Goal: Transaction & Acquisition: Download file/media

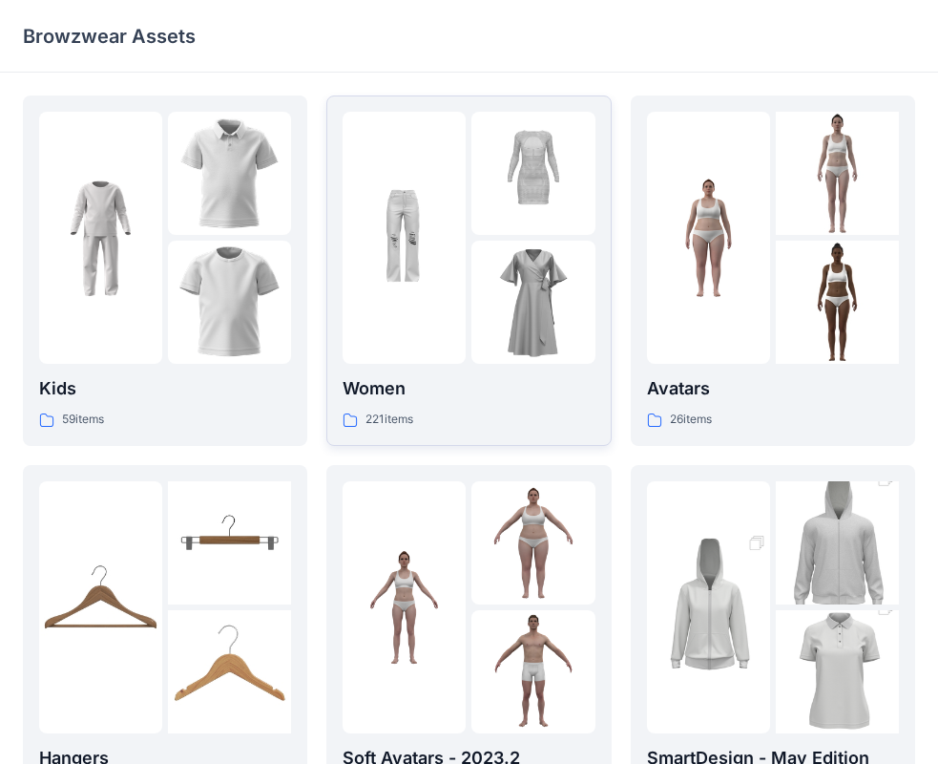
click at [456, 411] on div "221 items" at bounding box center [469, 420] width 252 height 20
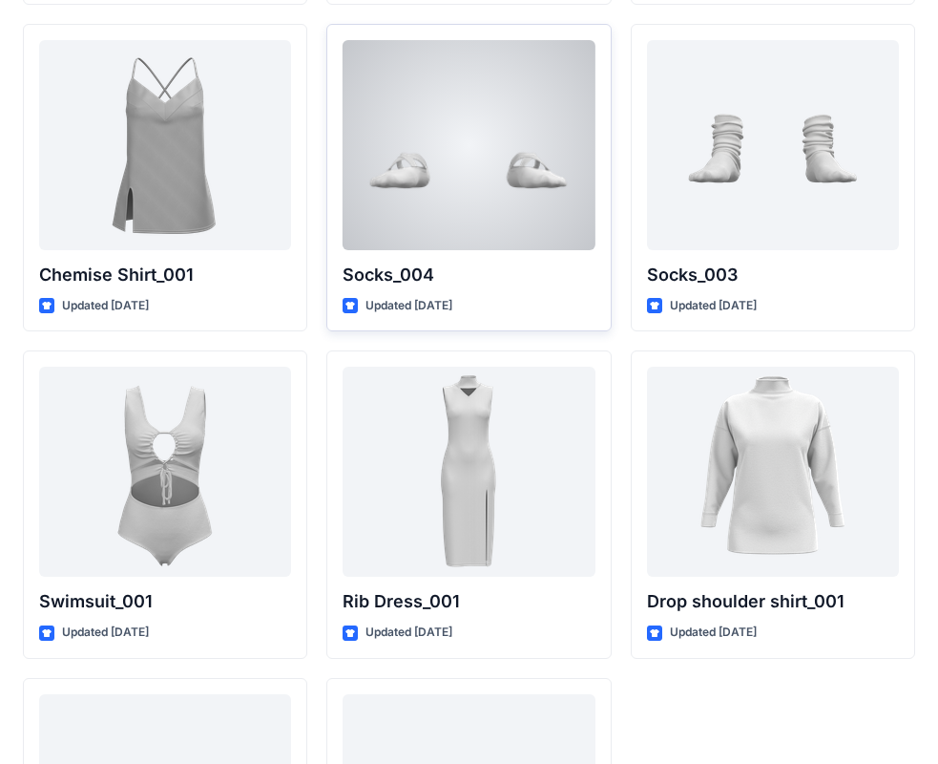
scroll to position [23342, 0]
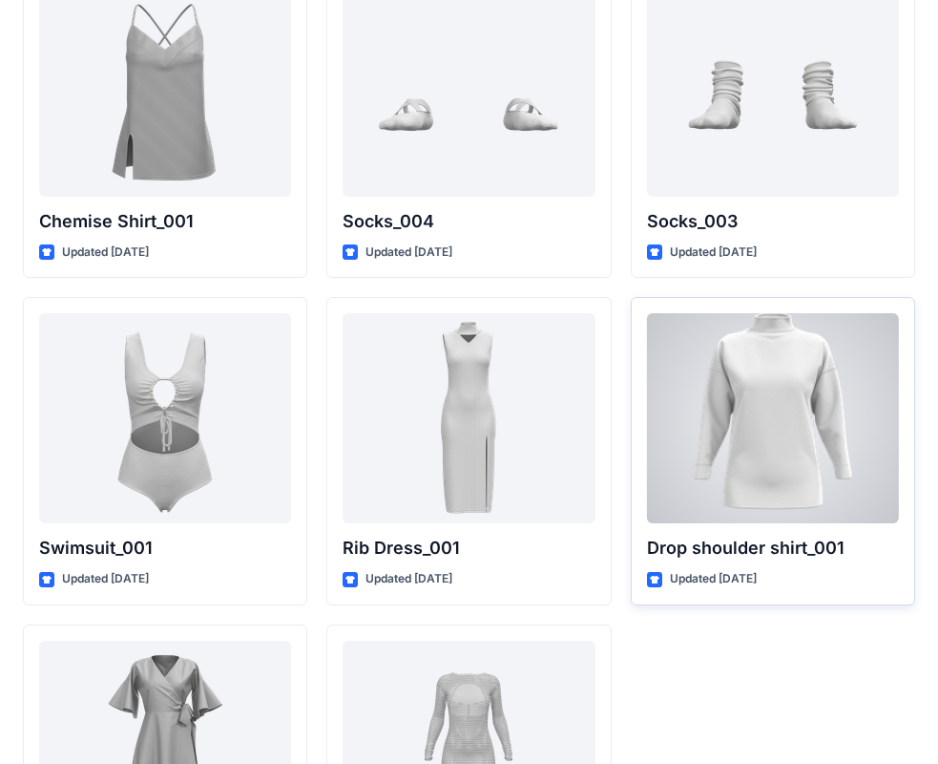
click at [719, 428] on div at bounding box center [773, 418] width 252 height 210
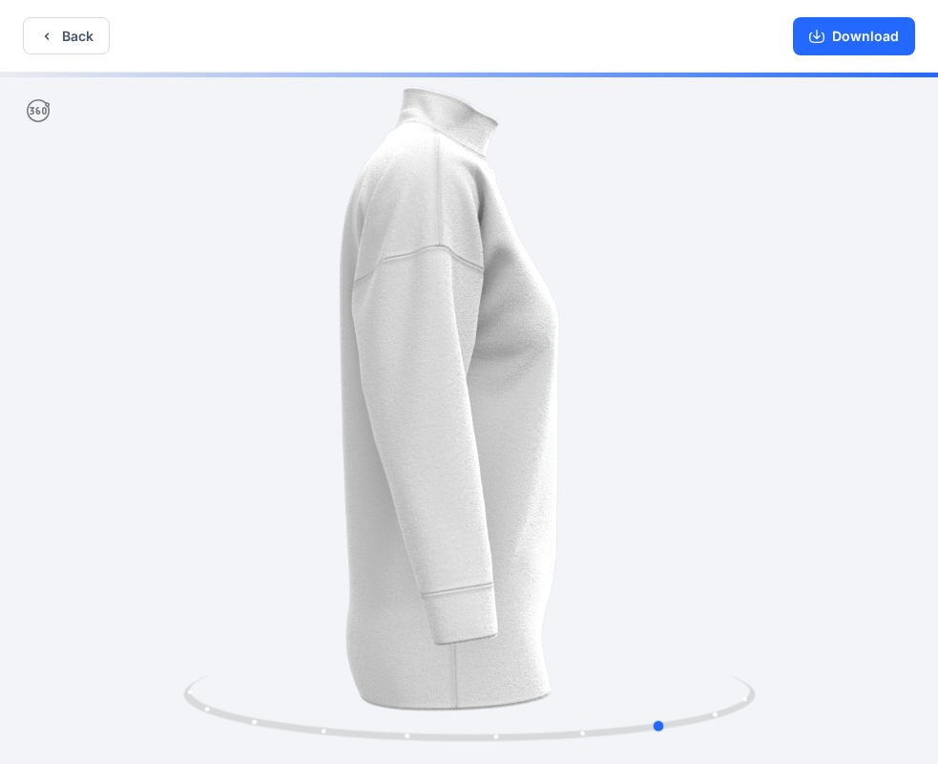
drag, startPoint x: 178, startPoint y: 334, endPoint x: 398, endPoint y: 337, distance: 220.5
click at [398, 337] on div at bounding box center [469, 420] width 938 height 695
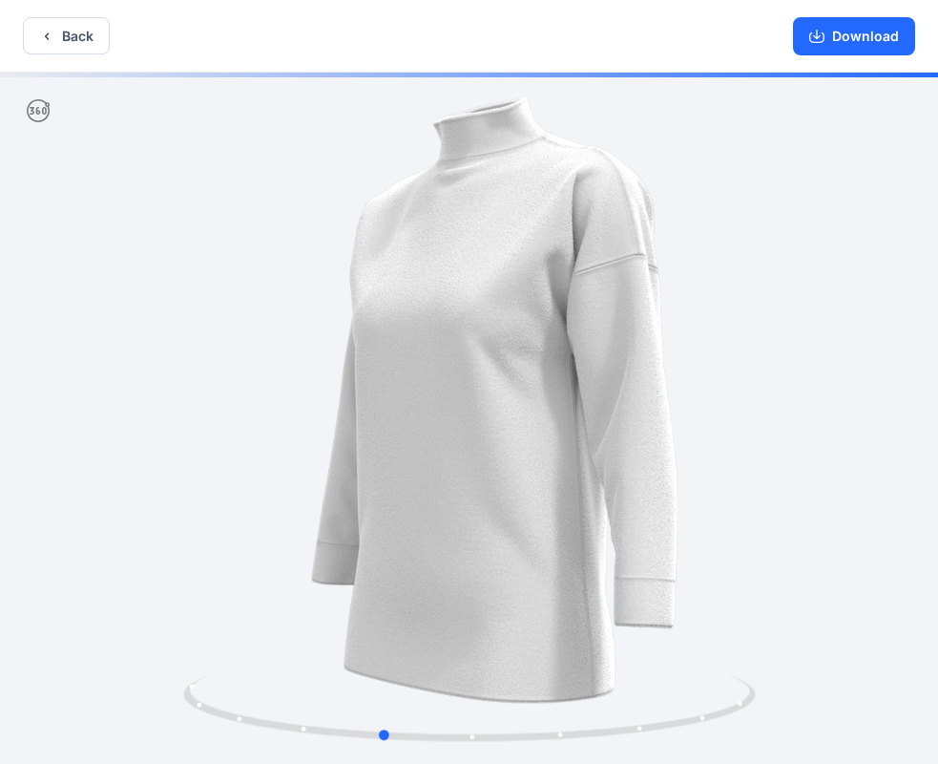
drag, startPoint x: 787, startPoint y: 333, endPoint x: 478, endPoint y: 368, distance: 310.2
click at [478, 368] on div at bounding box center [469, 420] width 938 height 695
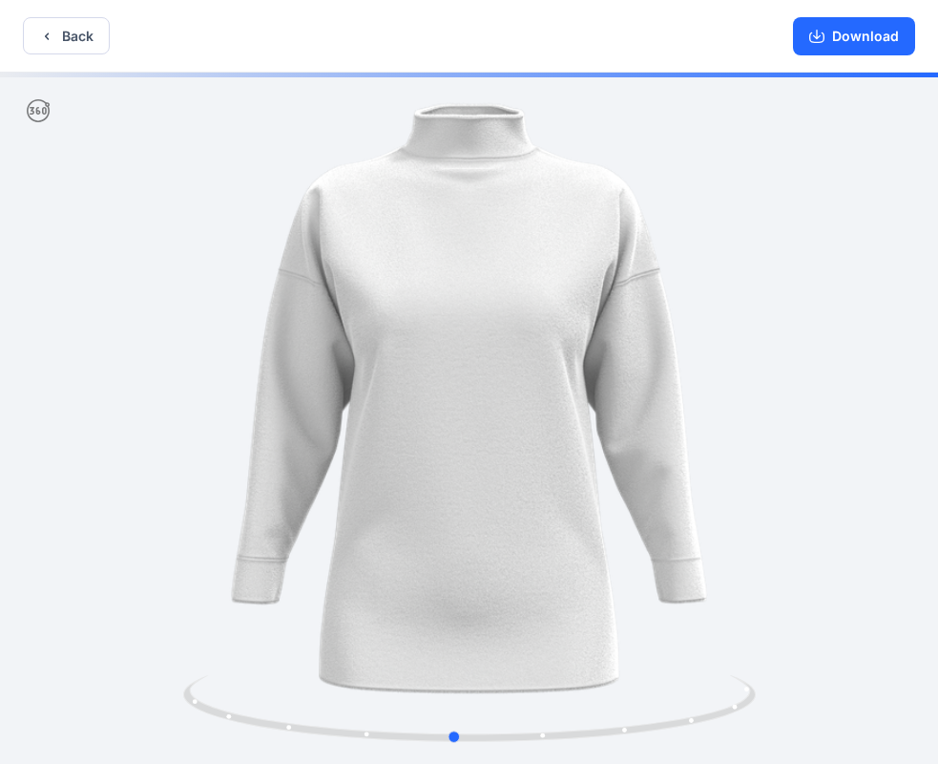
drag, startPoint x: 478, startPoint y: 368, endPoint x: 574, endPoint y: 364, distance: 95.5
click at [574, 364] on div at bounding box center [469, 420] width 938 height 695
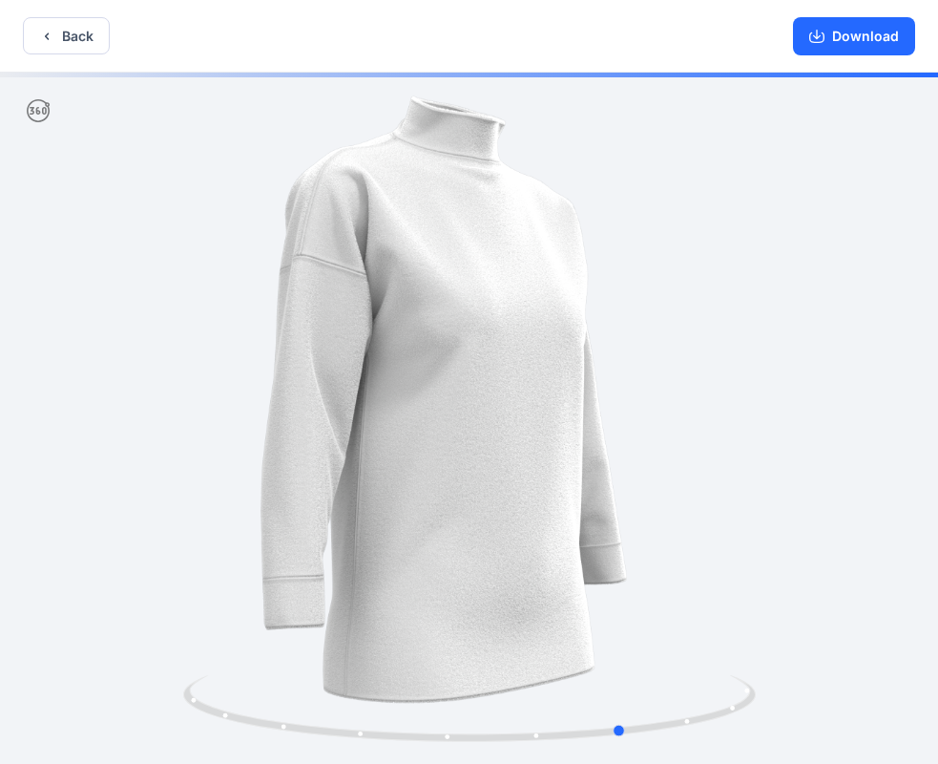
drag, startPoint x: 387, startPoint y: 353, endPoint x: 537, endPoint y: 352, distance: 150.8
click at [537, 352] on div at bounding box center [469, 420] width 938 height 695
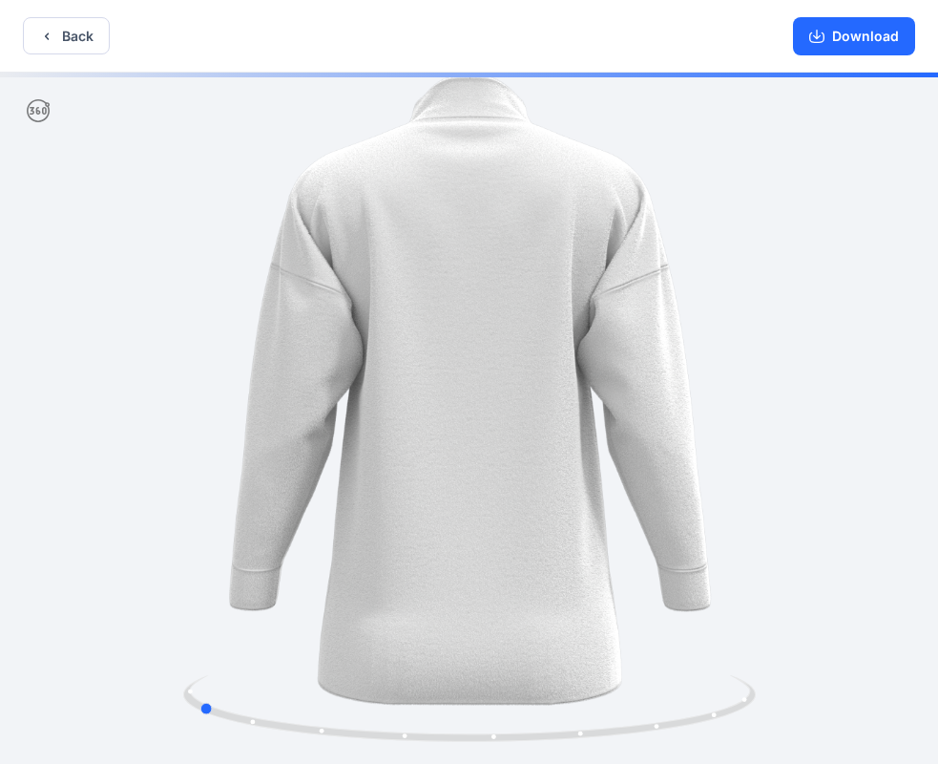
drag, startPoint x: 420, startPoint y: 357, endPoint x: 564, endPoint y: 349, distance: 144.3
click at [564, 349] on div at bounding box center [469, 420] width 938 height 695
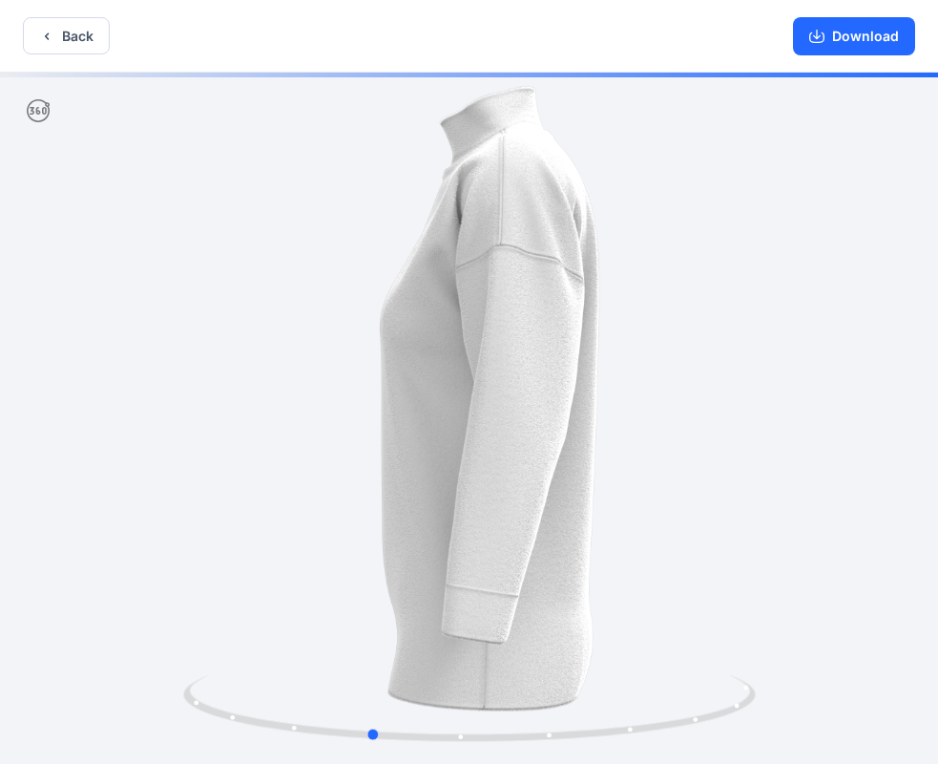
drag, startPoint x: 299, startPoint y: 358, endPoint x: 434, endPoint y: 358, distance: 135.6
click at [434, 358] on div at bounding box center [469, 420] width 938 height 695
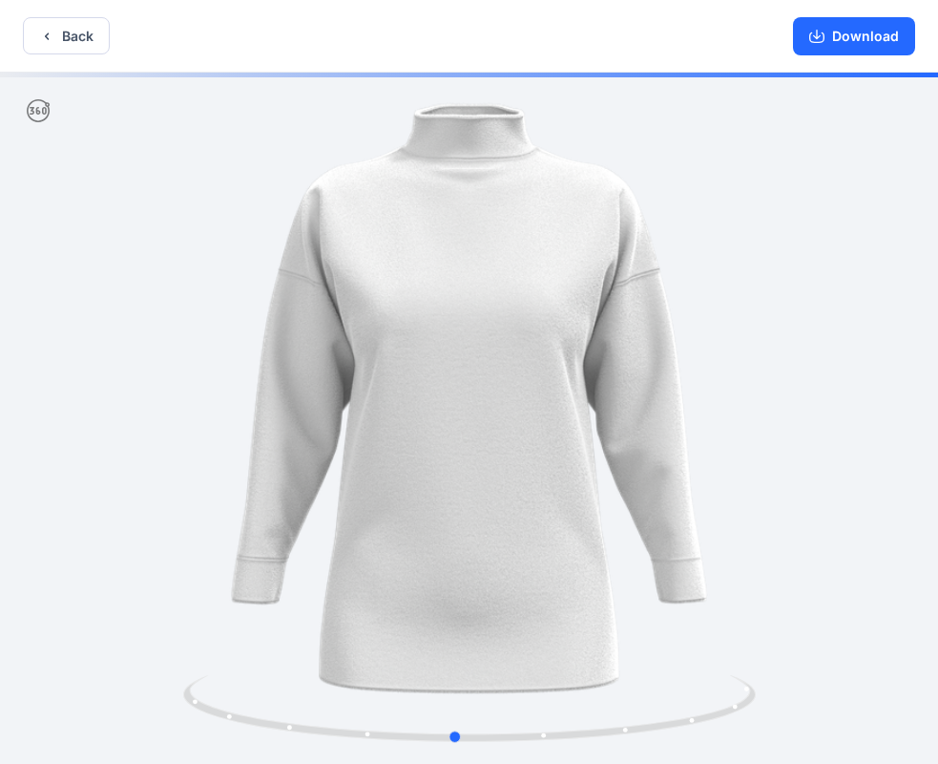
drag, startPoint x: 299, startPoint y: 349, endPoint x: 411, endPoint y: 356, distance: 112.8
click at [411, 356] on div at bounding box center [469, 420] width 938 height 695
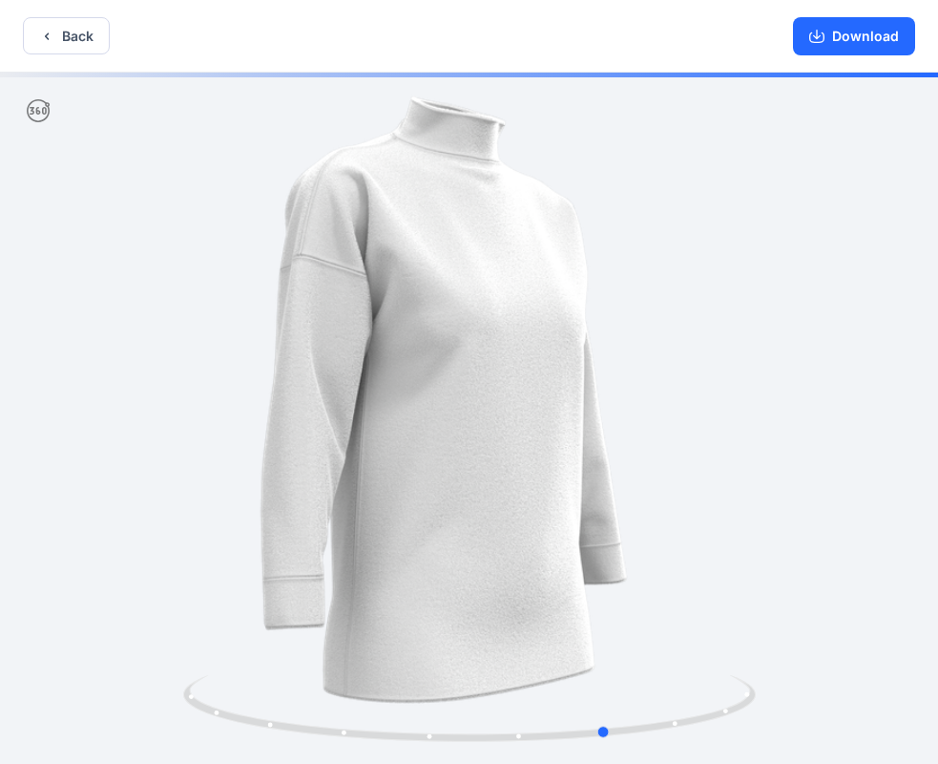
drag, startPoint x: 256, startPoint y: 347, endPoint x: 375, endPoint y: 356, distance: 119.6
click at [375, 356] on div at bounding box center [469, 420] width 938 height 695
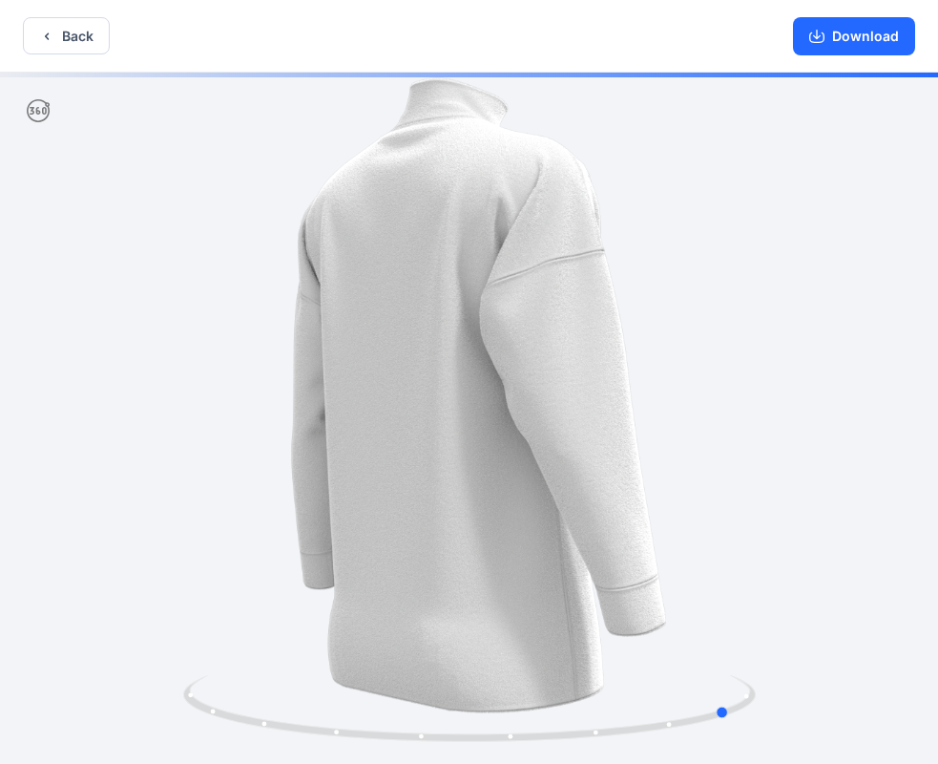
drag, startPoint x: 220, startPoint y: 333, endPoint x: 354, endPoint y: 341, distance: 134.8
click at [354, 341] on div at bounding box center [469, 420] width 938 height 695
click at [833, 30] on button "Download" at bounding box center [854, 36] width 122 height 38
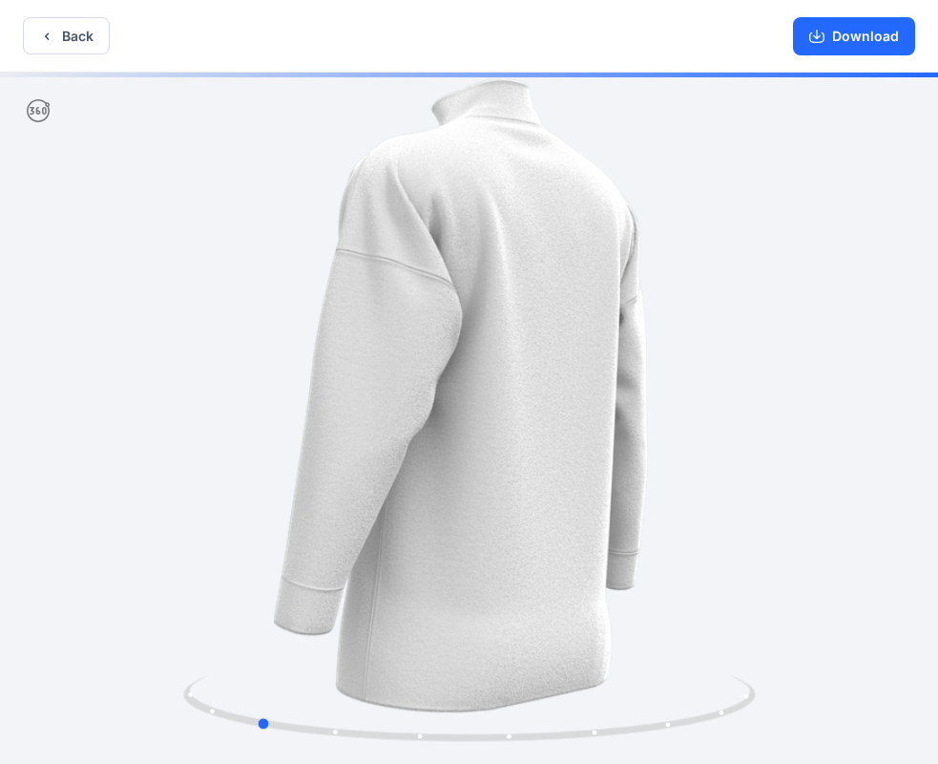
drag, startPoint x: 493, startPoint y: 386, endPoint x: 6, endPoint y: 409, distance: 487.4
click at [6, 409] on div at bounding box center [469, 420] width 938 height 695
click at [7, 409] on div at bounding box center [469, 420] width 938 height 695
click at [13, 409] on div at bounding box center [469, 420] width 938 height 695
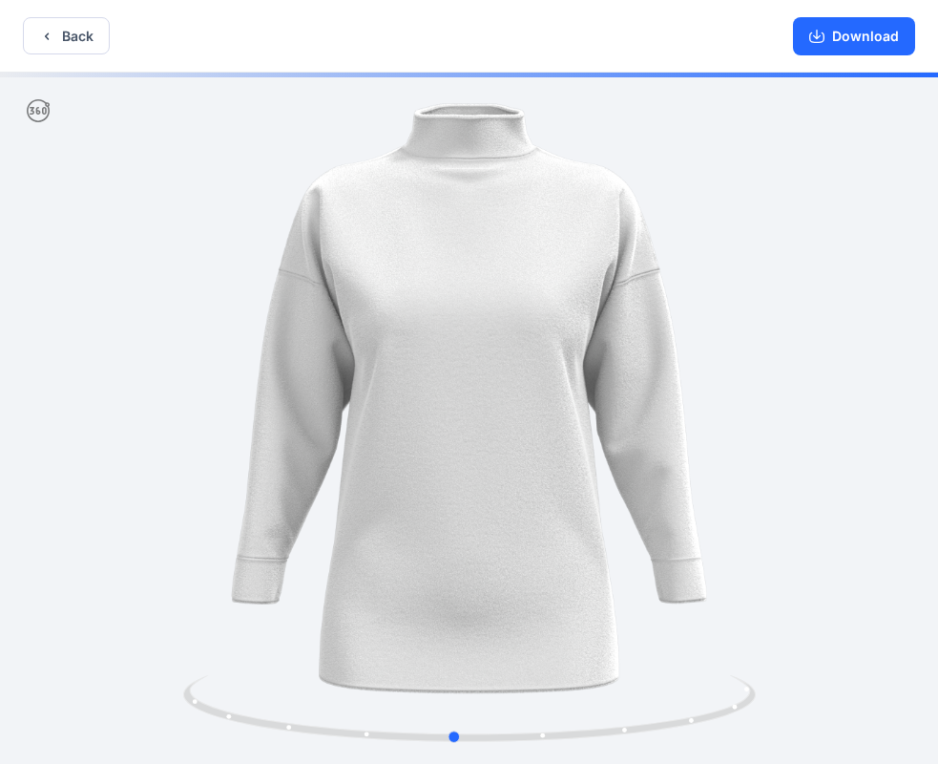
drag, startPoint x: 14, startPoint y: 409, endPoint x: 206, endPoint y: 440, distance: 194.4
click at [206, 440] on div at bounding box center [469, 420] width 938 height 695
